Goal: Find specific page/section: Find specific page/section

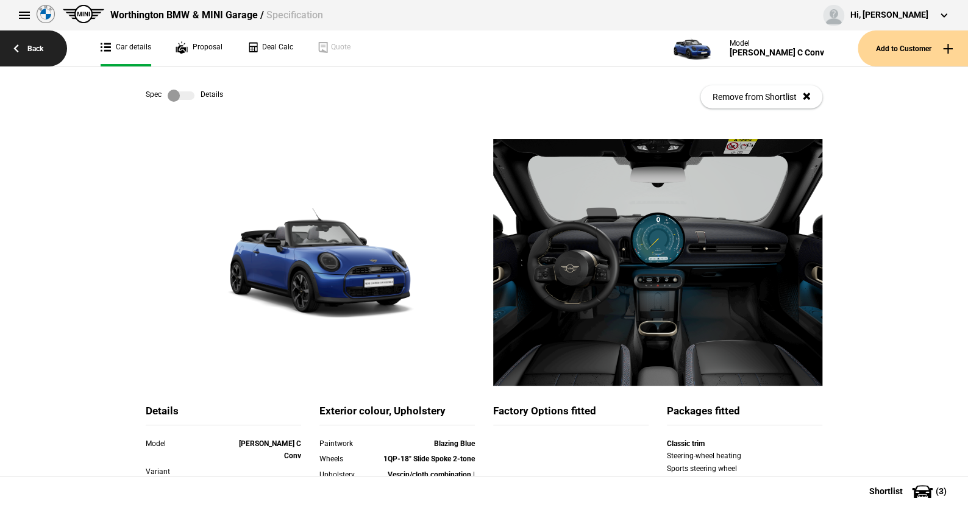
click at [38, 44] on link "Back" at bounding box center [33, 48] width 67 height 36
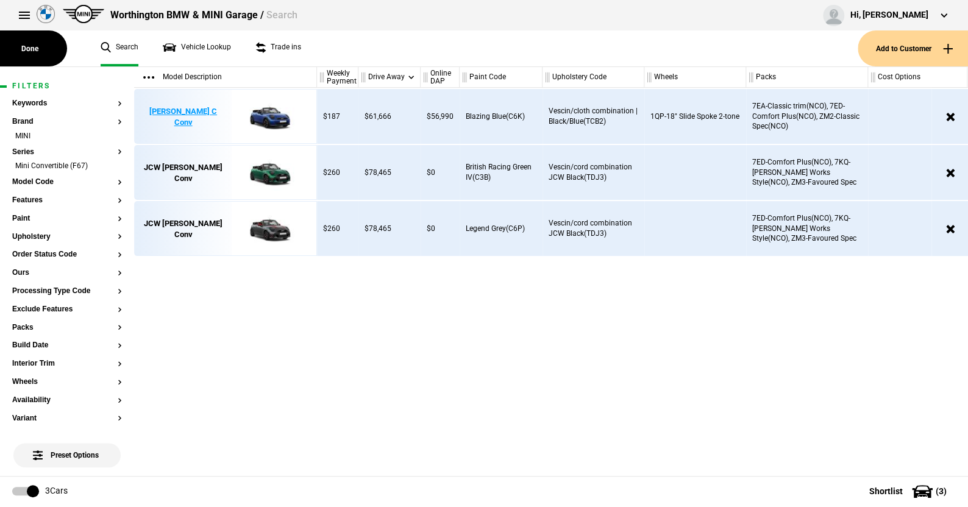
click at [268, 112] on img at bounding box center [268, 117] width 85 height 55
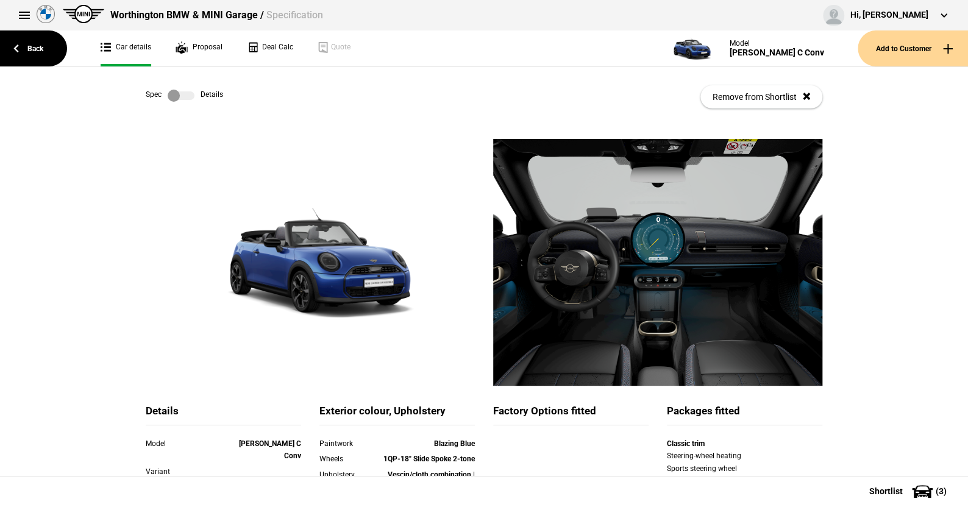
click at [189, 93] on label at bounding box center [181, 96] width 27 height 12
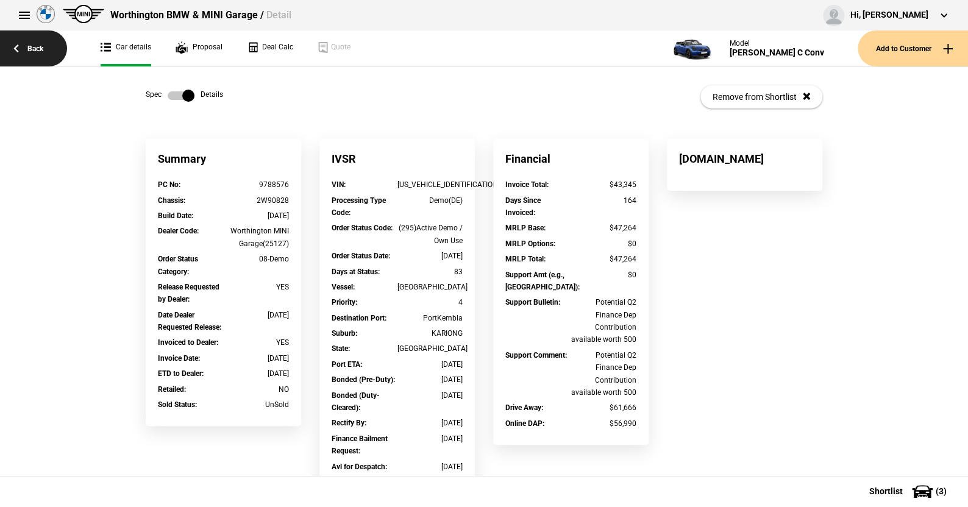
click at [35, 42] on link "Back" at bounding box center [33, 48] width 67 height 36
